Goal: Information Seeking & Learning: Learn about a topic

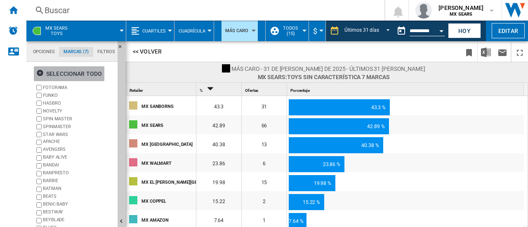
click at [44, 74] on ng-md-icon "button" at bounding box center [41, 74] width 10 height 10
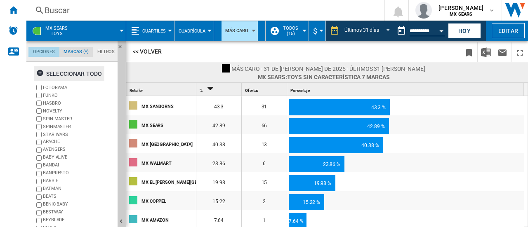
click at [42, 53] on md-tab-item "Opciones" at bounding box center [43, 52] width 31 height 10
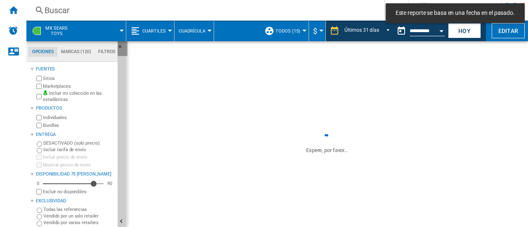
click at [120, 46] on ng-md-icon "Ocultar" at bounding box center [123, 49] width 10 height 10
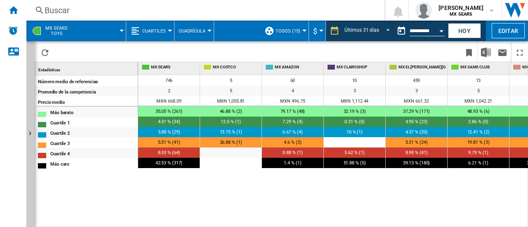
click at [43, 31] on div "MX SEARS Toys" at bounding box center [76, 31] width 91 height 21
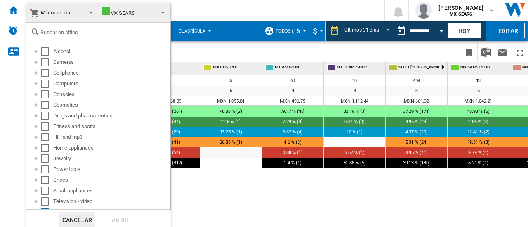
click at [187, 48] on md-backdrop at bounding box center [264, 113] width 528 height 227
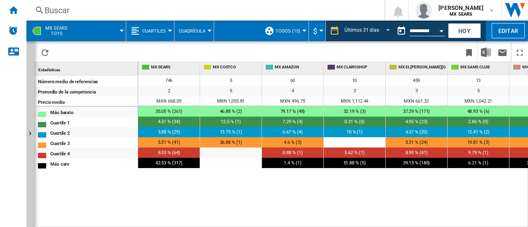
click at [119, 34] on span at bounding box center [100, 31] width 43 height 21
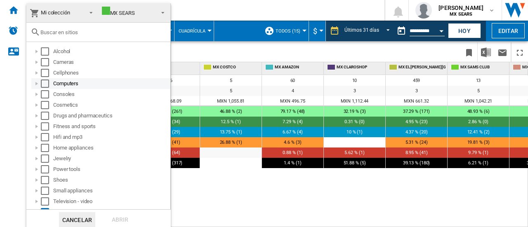
click at [73, 85] on div "Computers" at bounding box center [111, 84] width 116 height 8
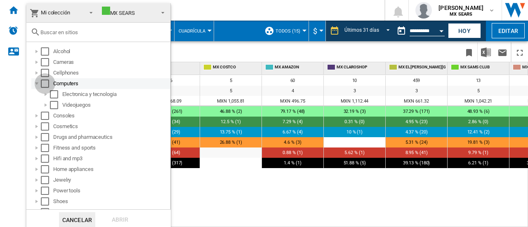
click at [44, 85] on div "Select" at bounding box center [45, 84] width 8 height 8
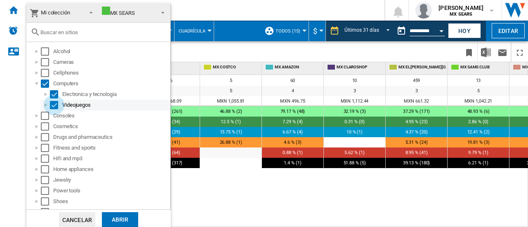
click at [53, 104] on div "Select" at bounding box center [54, 105] width 8 height 8
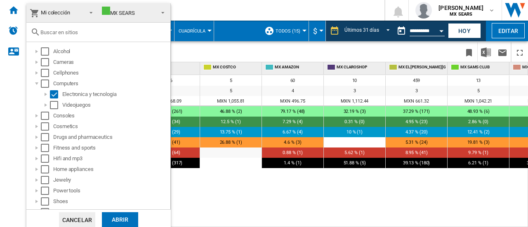
click at [118, 219] on div "Abrir" at bounding box center [120, 220] width 36 height 15
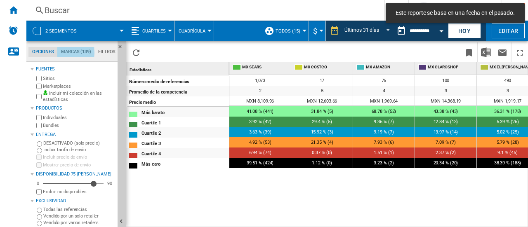
click at [75, 52] on md-tab-item "Marcas (139)" at bounding box center [75, 52] width 37 height 10
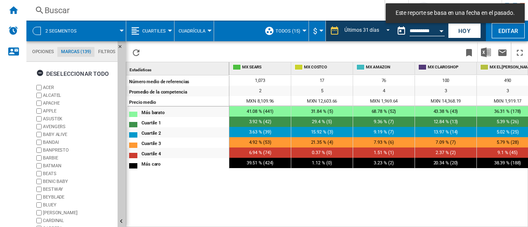
scroll to position [32, 0]
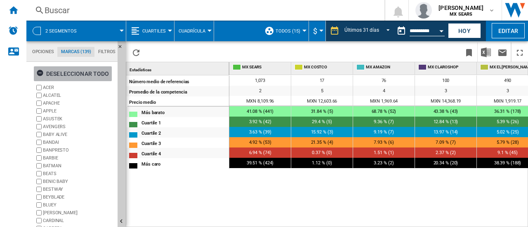
click at [41, 73] on ng-md-icon "button" at bounding box center [41, 74] width 10 height 10
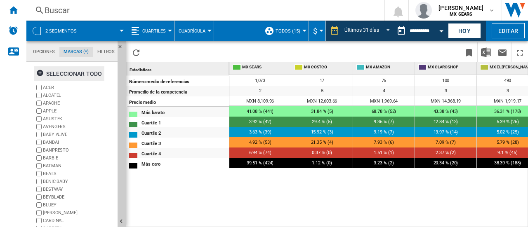
click at [47, 110] on label "APPLE" at bounding box center [78, 111] width 71 height 6
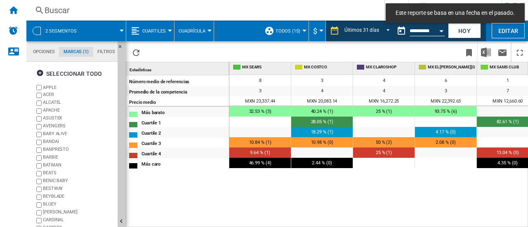
click at [49, 119] on div "ASUSTEK" at bounding box center [78, 119] width 71 height 8
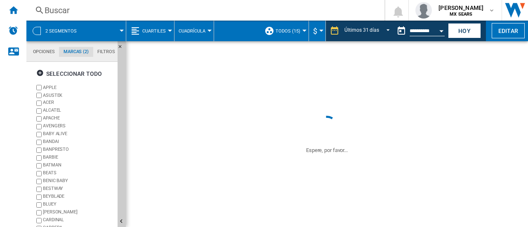
click at [49, 119] on div "ASUSTEK" at bounding box center [78, 119] width 71 height 8
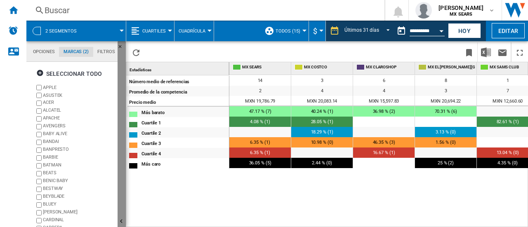
drag, startPoint x: 122, startPoint y: 83, endPoint x: 123, endPoint y: 139, distance: 56.6
click at [123, 139] on button "Ocultar" at bounding box center [122, 222] width 8 height 362
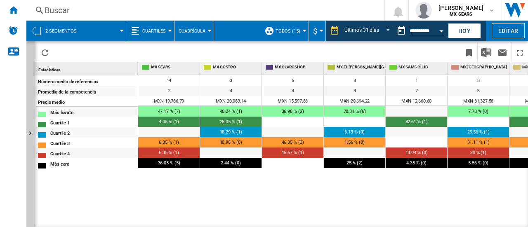
click at [120, 32] on span at bounding box center [104, 31] width 33 height 21
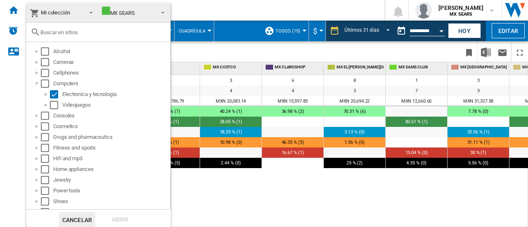
click at [191, 194] on md-backdrop at bounding box center [264, 113] width 528 height 227
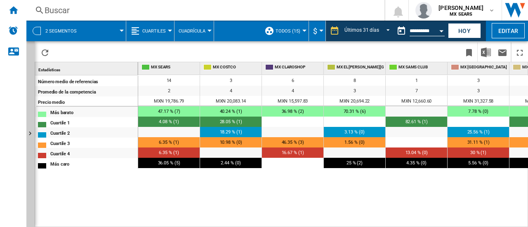
click at [119, 30] on span at bounding box center [104, 31] width 33 height 21
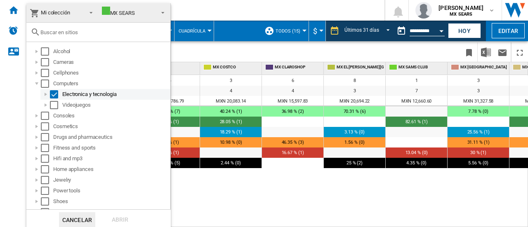
click at [86, 96] on div "Electronica y tecnologia" at bounding box center [115, 94] width 107 height 8
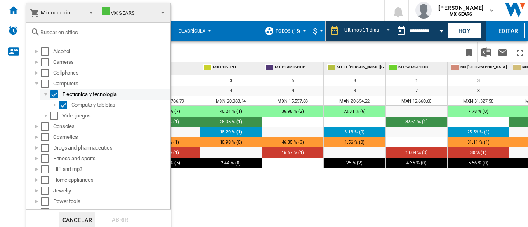
click at [86, 96] on div "Electronica y tecnologia" at bounding box center [115, 94] width 107 height 8
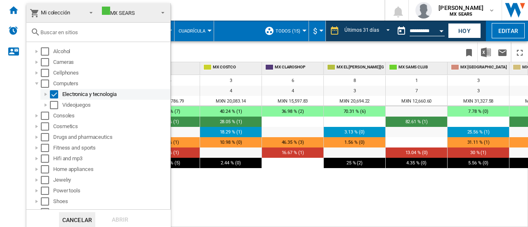
click at [86, 96] on div "Electronica y tecnologia" at bounding box center [115, 94] width 107 height 8
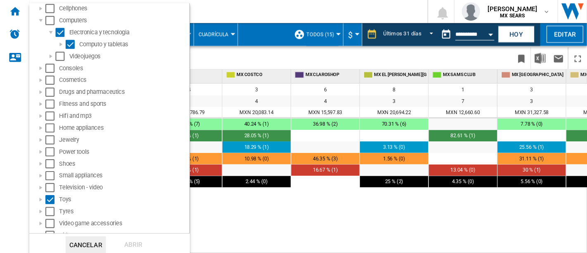
scroll to position [73, 0]
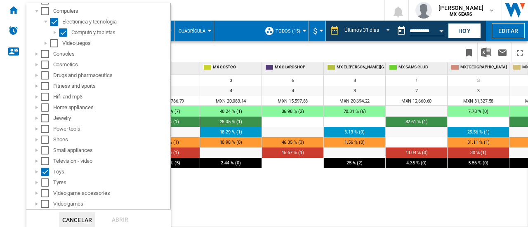
click at [83, 222] on button "Cancelar" at bounding box center [77, 220] width 36 height 15
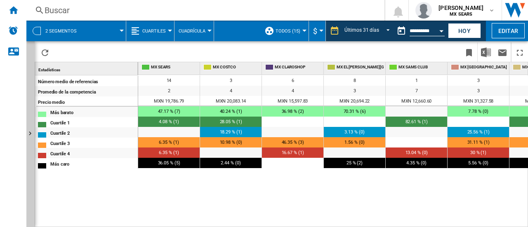
click at [121, 29] on span at bounding box center [104, 31] width 33 height 21
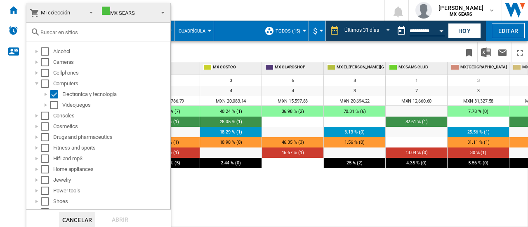
click at [232, 195] on md-backdrop at bounding box center [264, 113] width 528 height 227
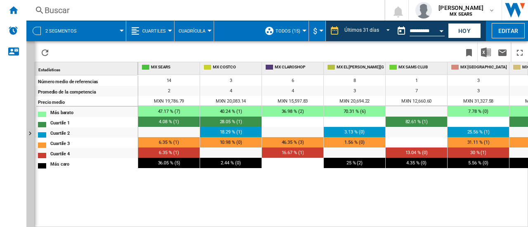
click at [38, 34] on div at bounding box center [37, 31] width 8 height 8
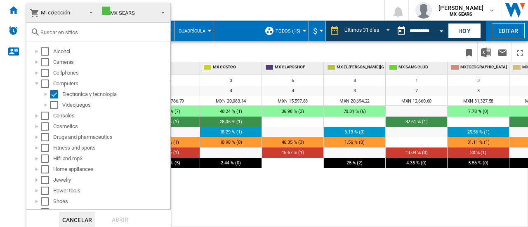
click at [90, 15] on span at bounding box center [89, 12] width 10 height 12
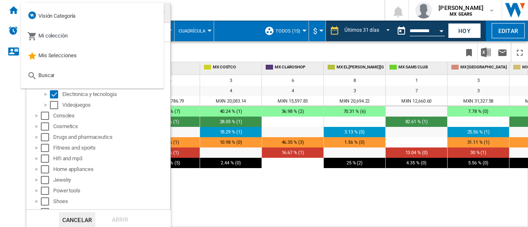
click at [220, 191] on md-backdrop at bounding box center [264, 113] width 528 height 227
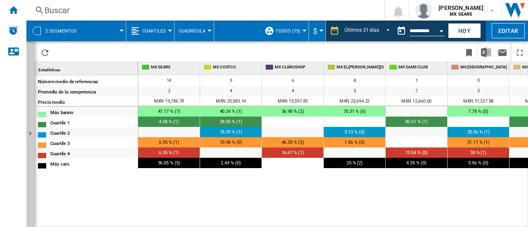
click at [60, 31] on span "2 segmentos" at bounding box center [60, 30] width 31 height 5
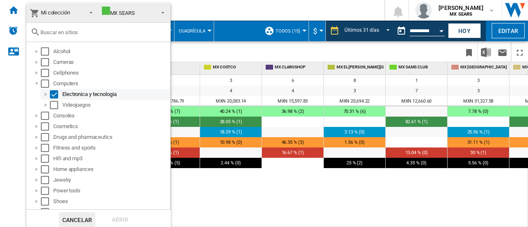
click at [99, 99] on div "Electronica y tecnologia" at bounding box center [105, 94] width 130 height 11
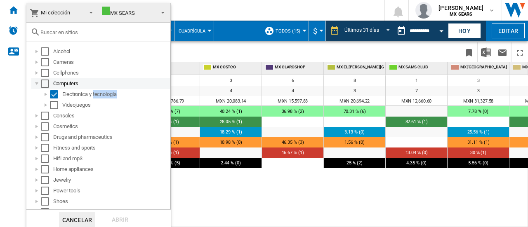
click at [46, 84] on div "Select" at bounding box center [45, 84] width 8 height 8
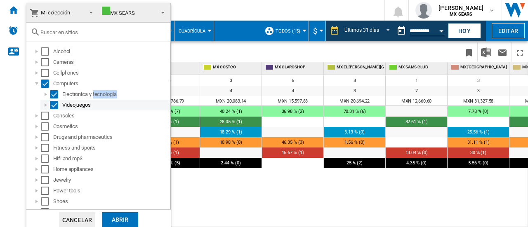
click at [54, 104] on div "Select" at bounding box center [54, 105] width 8 height 8
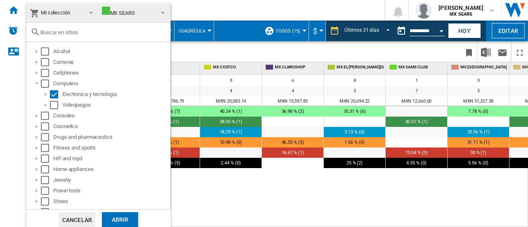
click at [119, 220] on div "Abrir" at bounding box center [120, 220] width 36 height 15
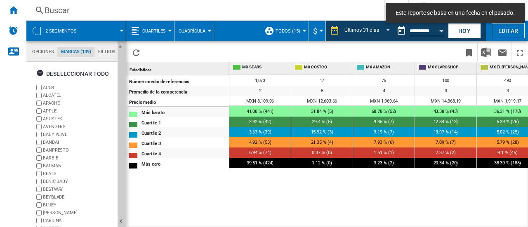
click at [44, 86] on label "ACER" at bounding box center [78, 88] width 71 height 6
click at [41, 76] on ng-md-icon "button" at bounding box center [41, 74] width 10 height 10
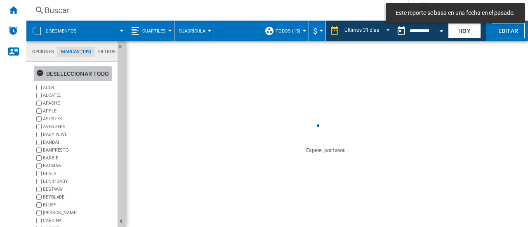
click at [41, 76] on ng-md-icon "button" at bounding box center [41, 74] width 10 height 10
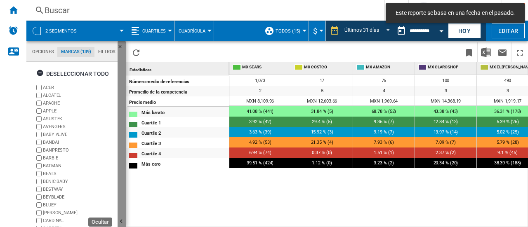
drag, startPoint x: 121, startPoint y: 138, endPoint x: 126, endPoint y: 203, distance: 64.6
click at [126, 203] on button "Ocultar" at bounding box center [122, 222] width 8 height 362
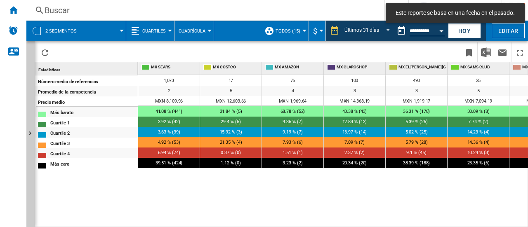
click at [42, 35] on div "2 segmentos" at bounding box center [76, 31] width 91 height 21
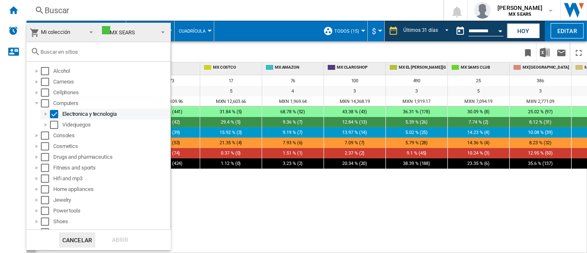
drag, startPoint x: 528, startPoint y: 0, endPoint x: 61, endPoint y: 111, distance: 480.5
click at [61, 111] on md-checkbox "Select" at bounding box center [56, 114] width 12 height 8
click at [57, 112] on div "Select" at bounding box center [54, 114] width 8 height 8
click at [42, 98] on div "Computers" at bounding box center [100, 103] width 139 height 11
click at [50, 103] on md-checkbox "Select" at bounding box center [47, 103] width 12 height 8
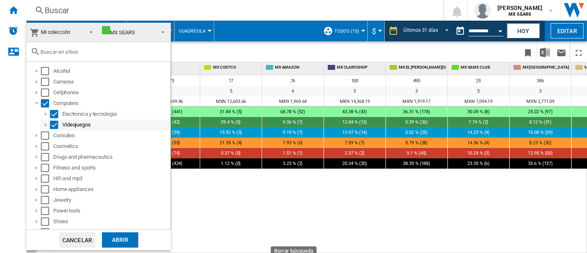
click at [54, 125] on div "Select" at bounding box center [54, 125] width 8 height 8
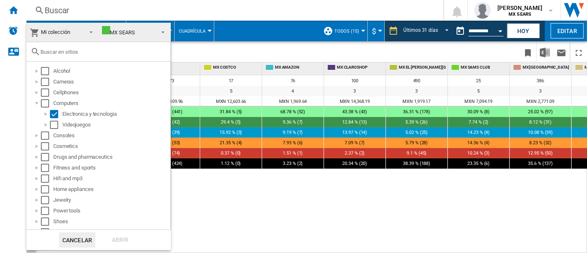
scroll to position [66, 0]
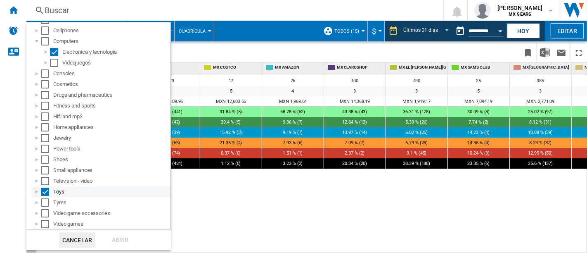
click at [47, 187] on div "Select" at bounding box center [45, 191] width 8 height 8
click at [118, 227] on div "Abrir" at bounding box center [120, 239] width 36 height 15
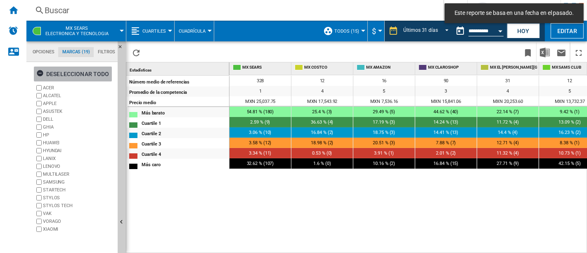
click at [42, 76] on ng-md-icon "button" at bounding box center [41, 74] width 10 height 10
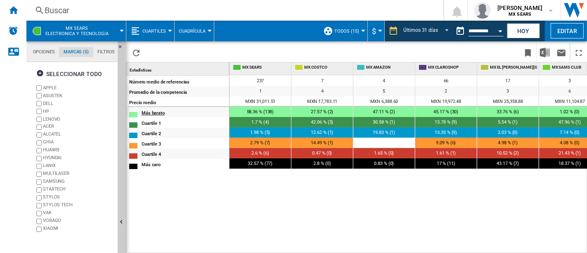
click at [157, 114] on div "Más barato" at bounding box center [185, 112] width 87 height 9
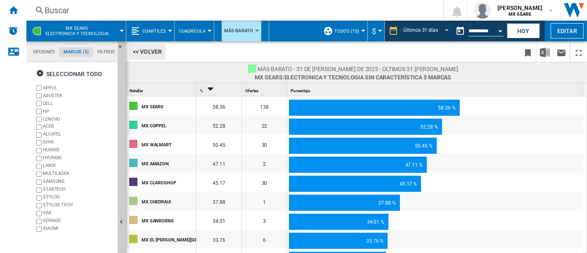
click at [138, 52] on button "<< Volver" at bounding box center [147, 52] width 36 height 16
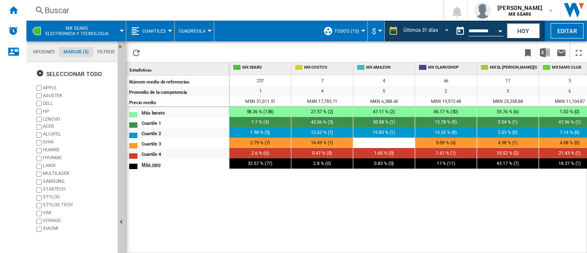
click at [152, 163] on div "Más caro" at bounding box center [185, 163] width 87 height 9
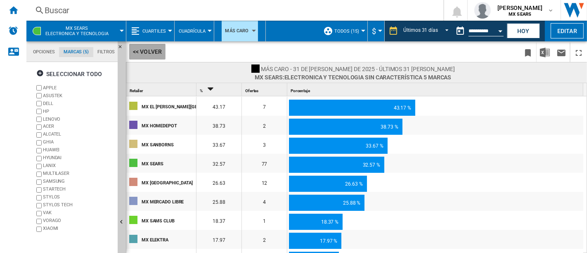
click at [147, 52] on button "<< Volver" at bounding box center [147, 52] width 36 height 16
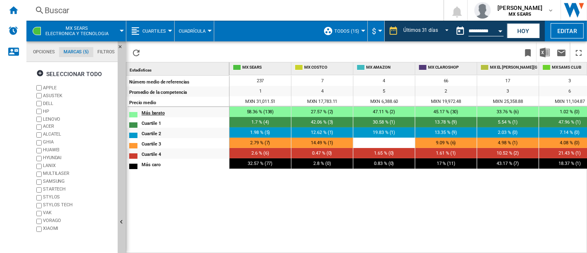
click at [149, 113] on div "Más barato" at bounding box center [185, 112] width 87 height 9
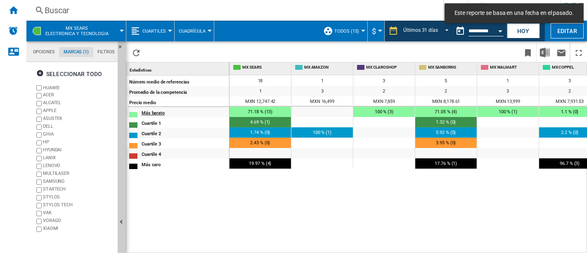
click at [155, 110] on div "Más barato" at bounding box center [185, 112] width 87 height 9
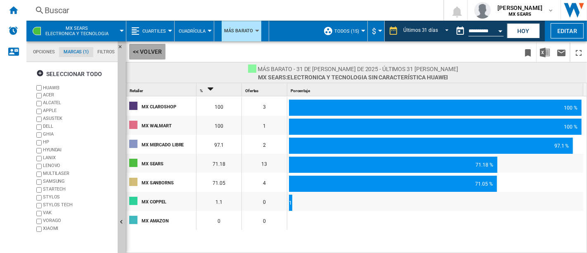
click at [143, 47] on button "<< Volver" at bounding box center [147, 52] width 36 height 16
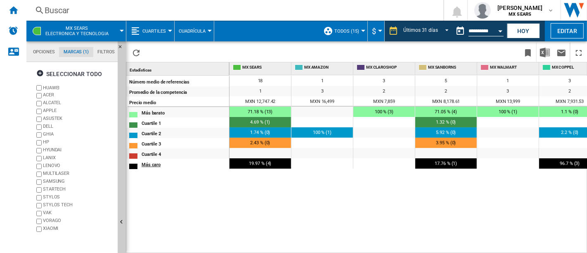
click at [152, 161] on div "Más caro" at bounding box center [185, 163] width 87 height 9
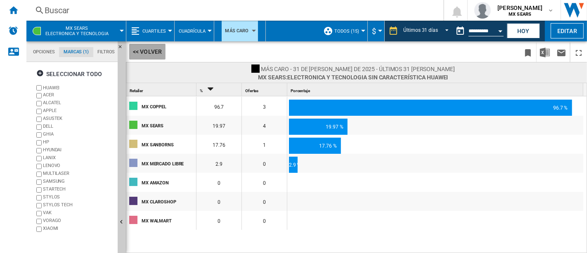
click at [141, 51] on button "<< Volver" at bounding box center [147, 52] width 36 height 16
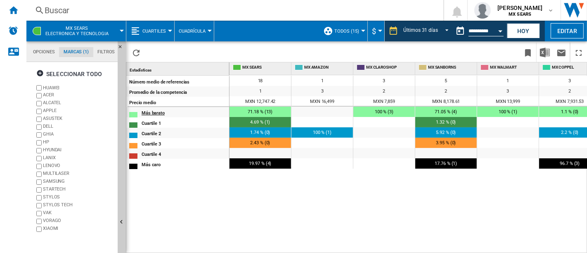
click at [156, 111] on div "Más barato" at bounding box center [185, 112] width 87 height 9
